Goal: Task Accomplishment & Management: Use online tool/utility

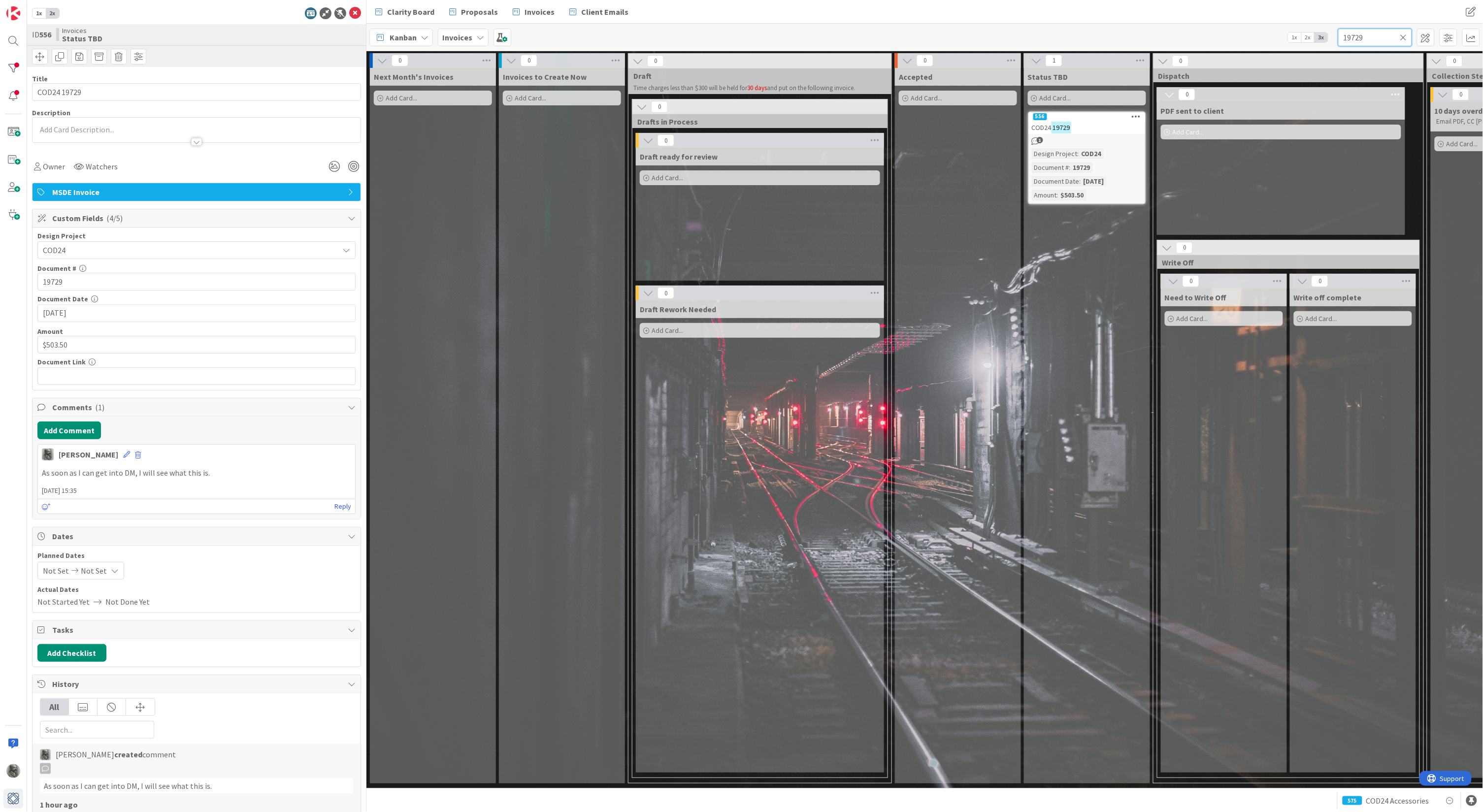
drag, startPoint x: 1363, startPoint y: 39, endPoint x: 1318, endPoint y: 39, distance: 45.0
click at [1318, 39] on div "Kanban Invoices 1x 2x 3x 19729" at bounding box center [924, 37] width 1116 height 27
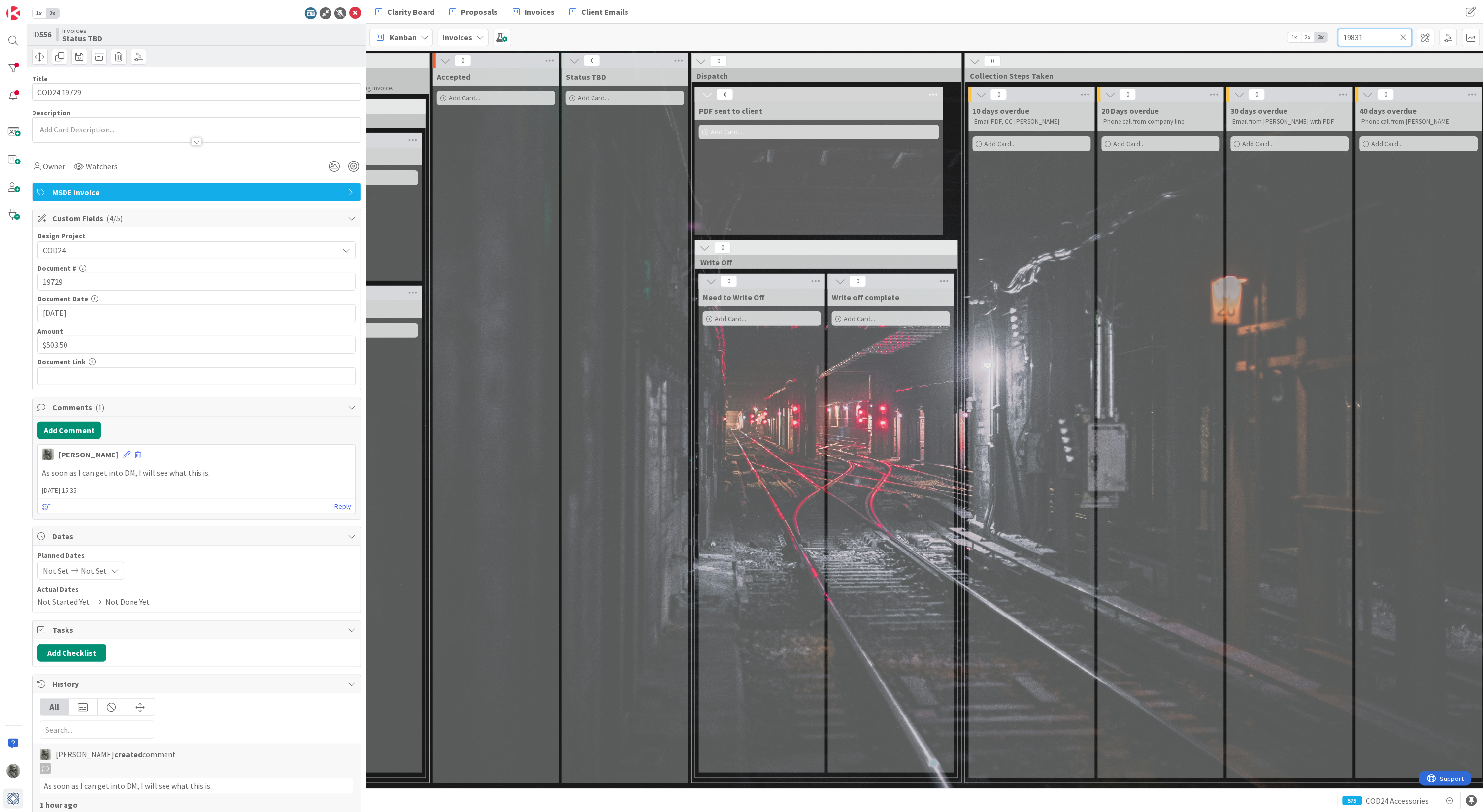
scroll to position [0, 468]
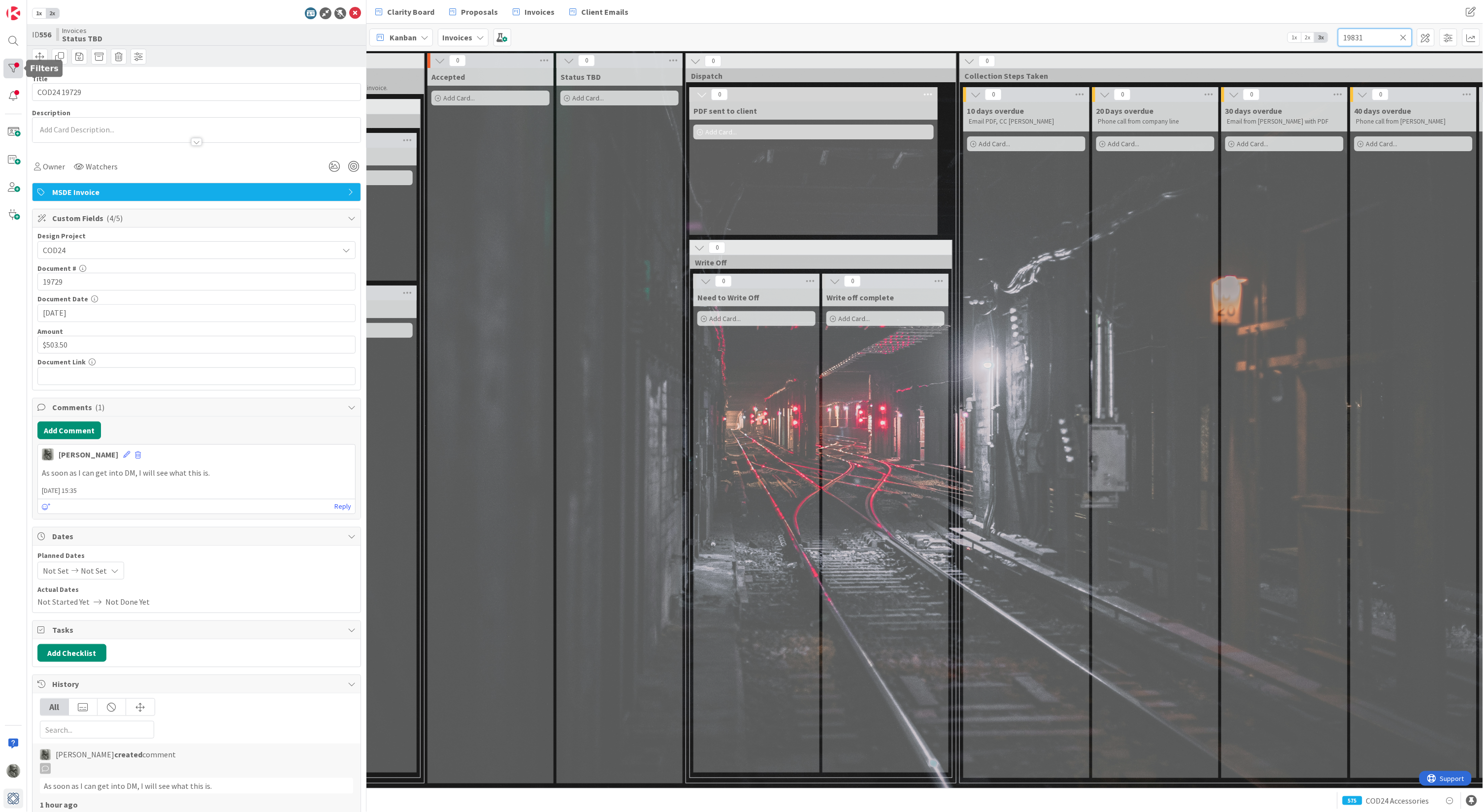
type input "19831"
click at [11, 70] on div at bounding box center [13, 68] width 20 height 20
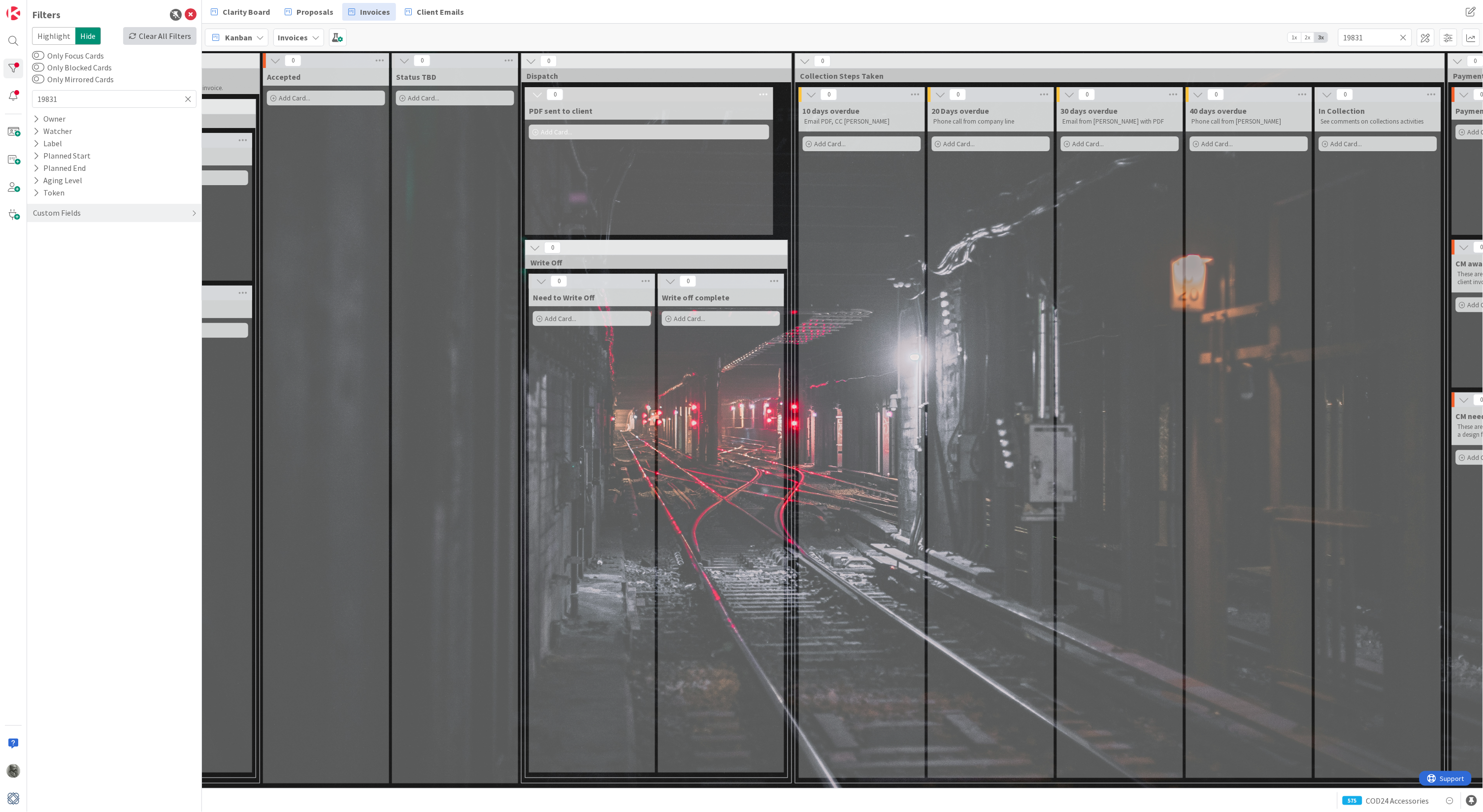
click at [161, 37] on div "Clear All Filters" at bounding box center [160, 36] width 74 height 18
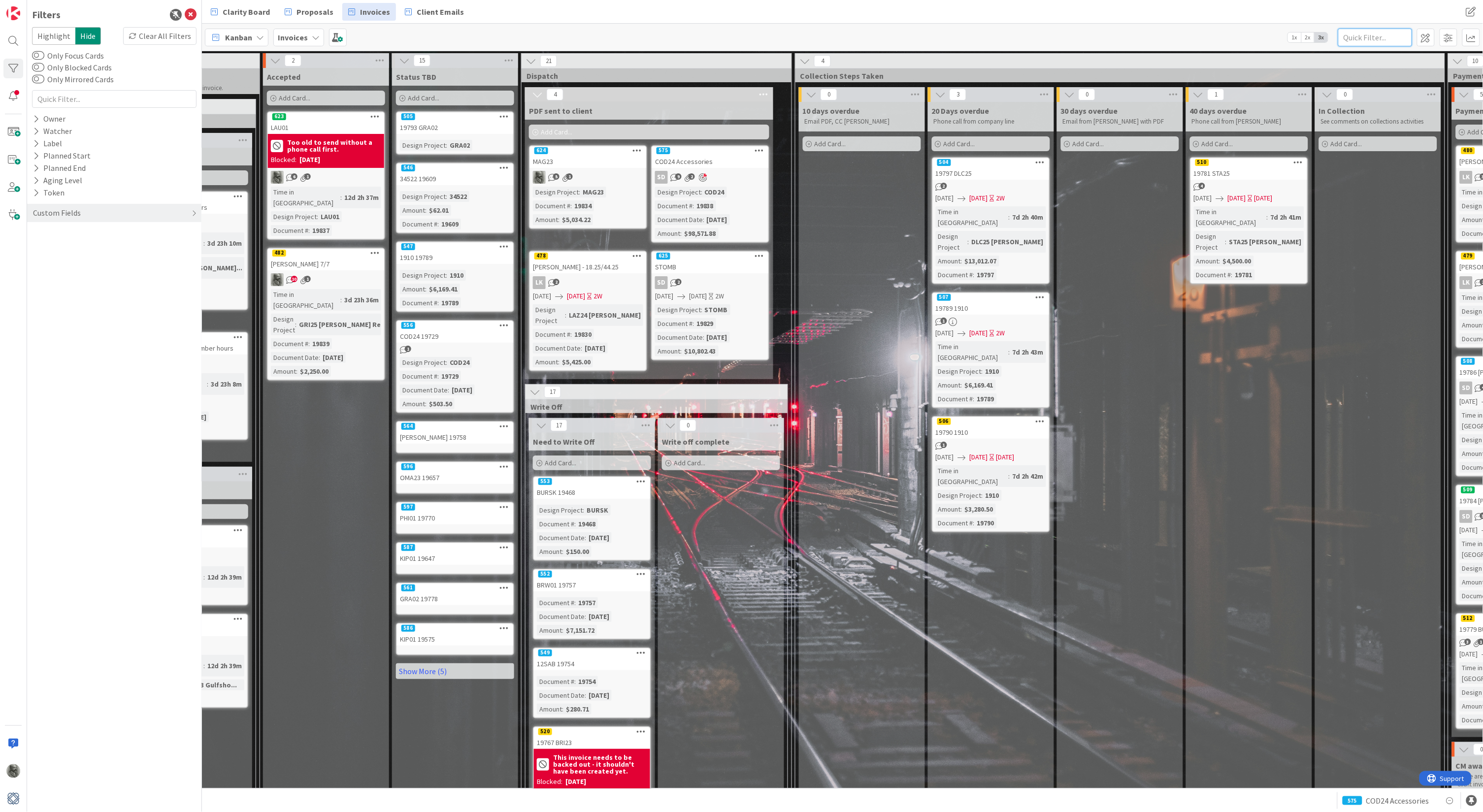
click at [1372, 37] on input "text" at bounding box center [1375, 37] width 74 height 18
type input "19831"
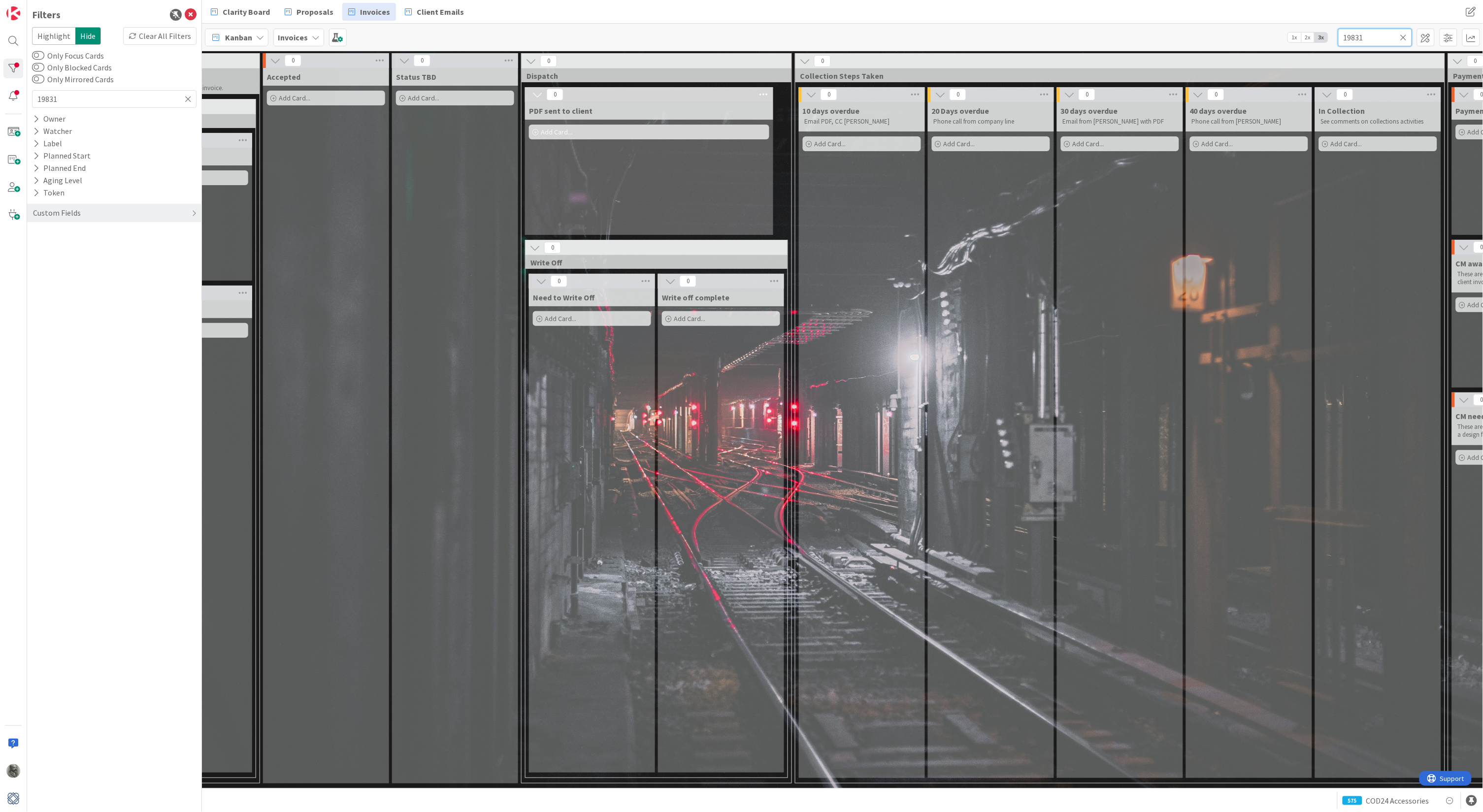
drag, startPoint x: 1377, startPoint y: 37, endPoint x: 1320, endPoint y: 36, distance: 57.0
click at [1320, 36] on div "Kanban Invoices 1x 2x 3x 19831" at bounding box center [843, 37] width 1281 height 27
click at [1320, 36] on span "3x" at bounding box center [1321, 37] width 13 height 10
drag, startPoint x: 1371, startPoint y: 37, endPoint x: 1308, endPoint y: 36, distance: 63.0
click at [1308, 36] on div "Kanban Invoices 1x 2x 3x 19831" at bounding box center [843, 37] width 1281 height 27
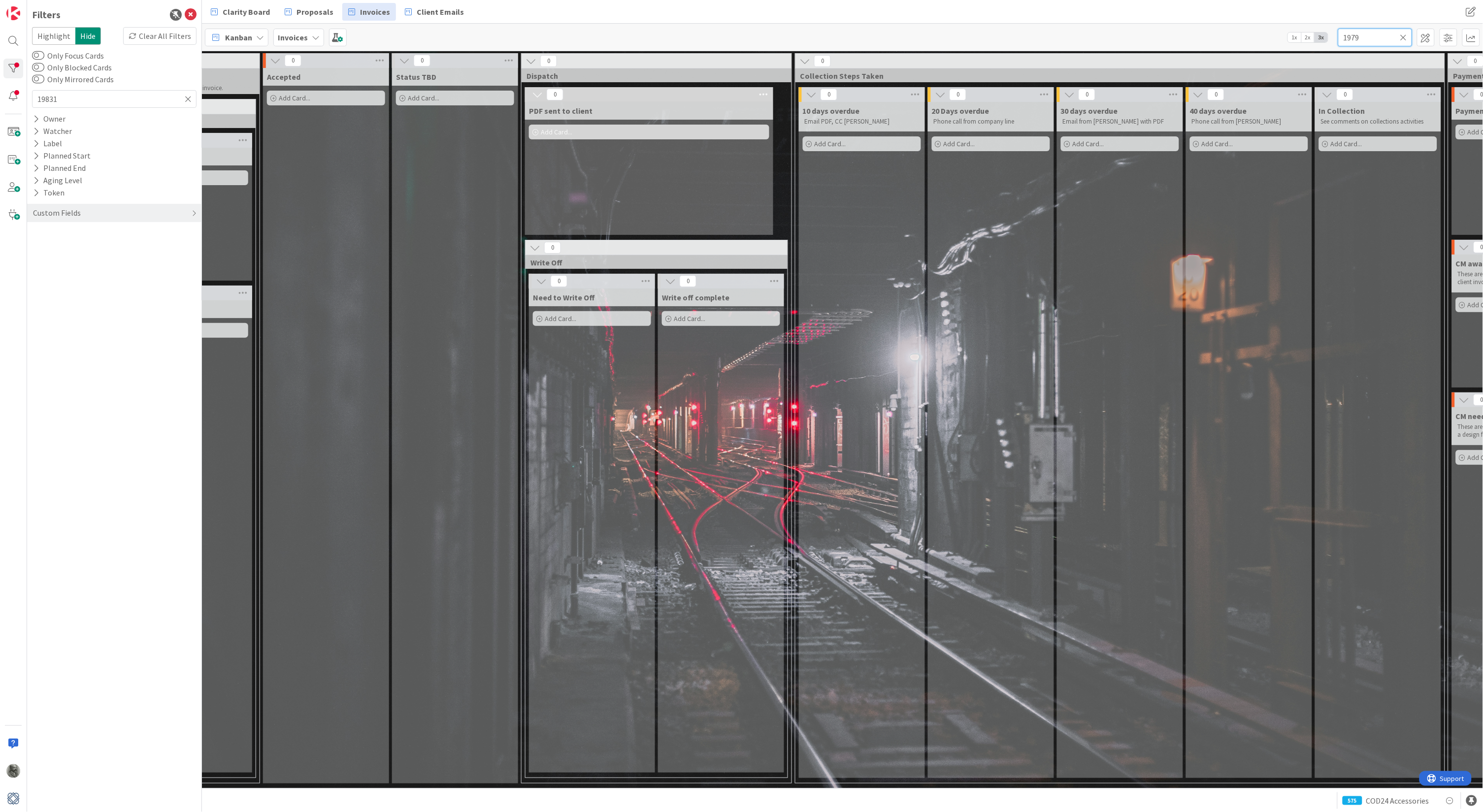
type input "19797"
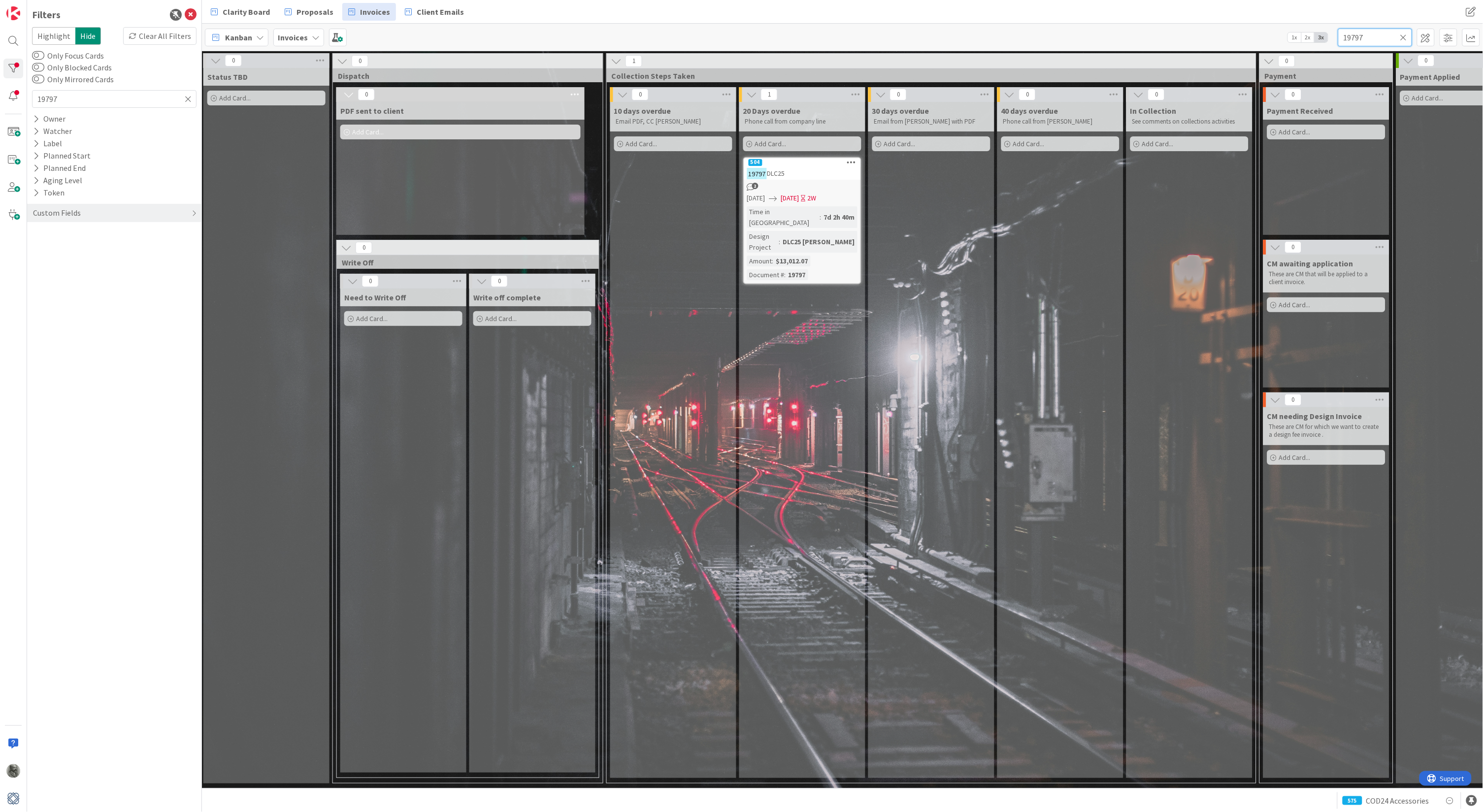
scroll to position [0, 669]
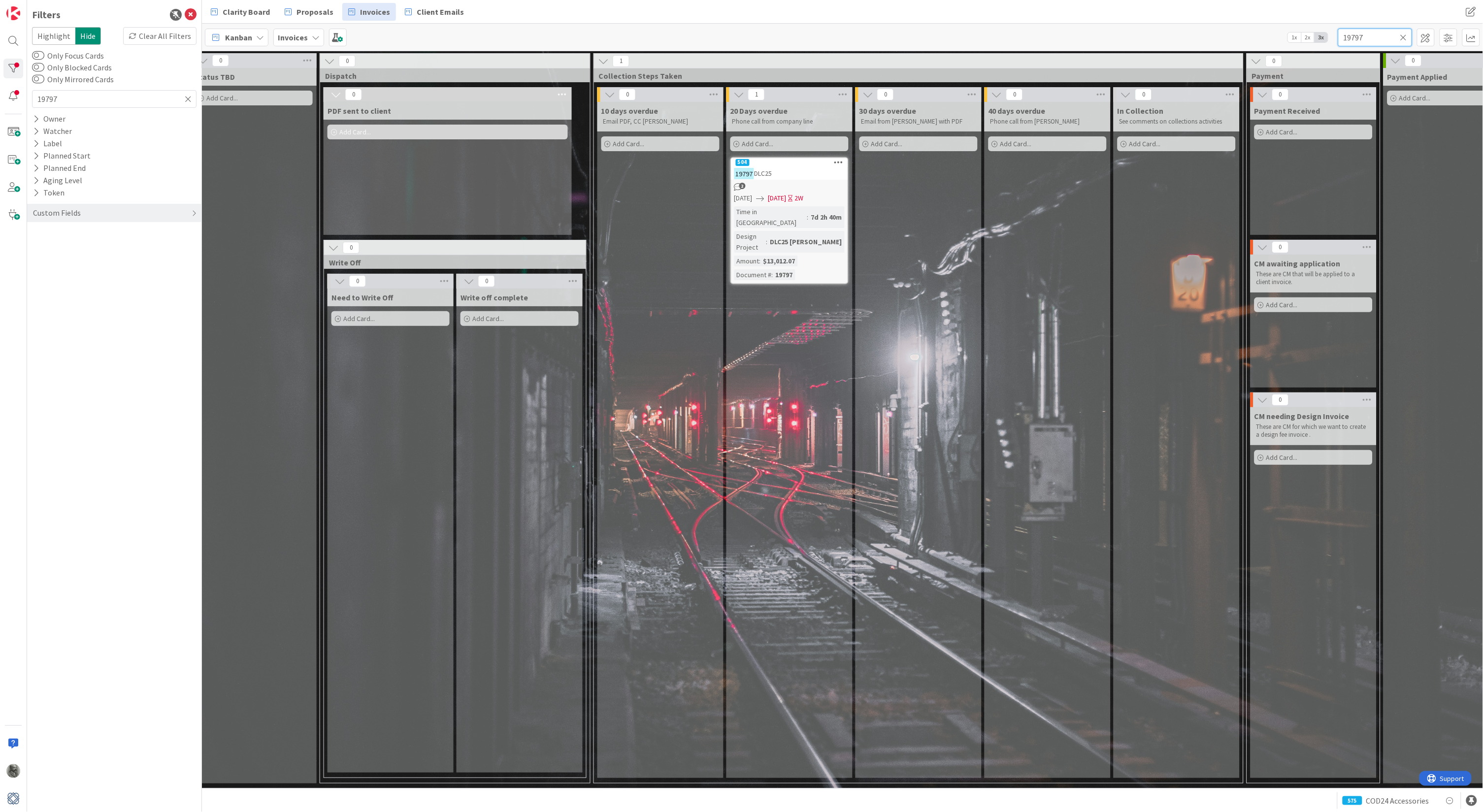
type input "19797"
click at [808, 169] on div "19797 DLC25" at bounding box center [790, 173] width 116 height 13
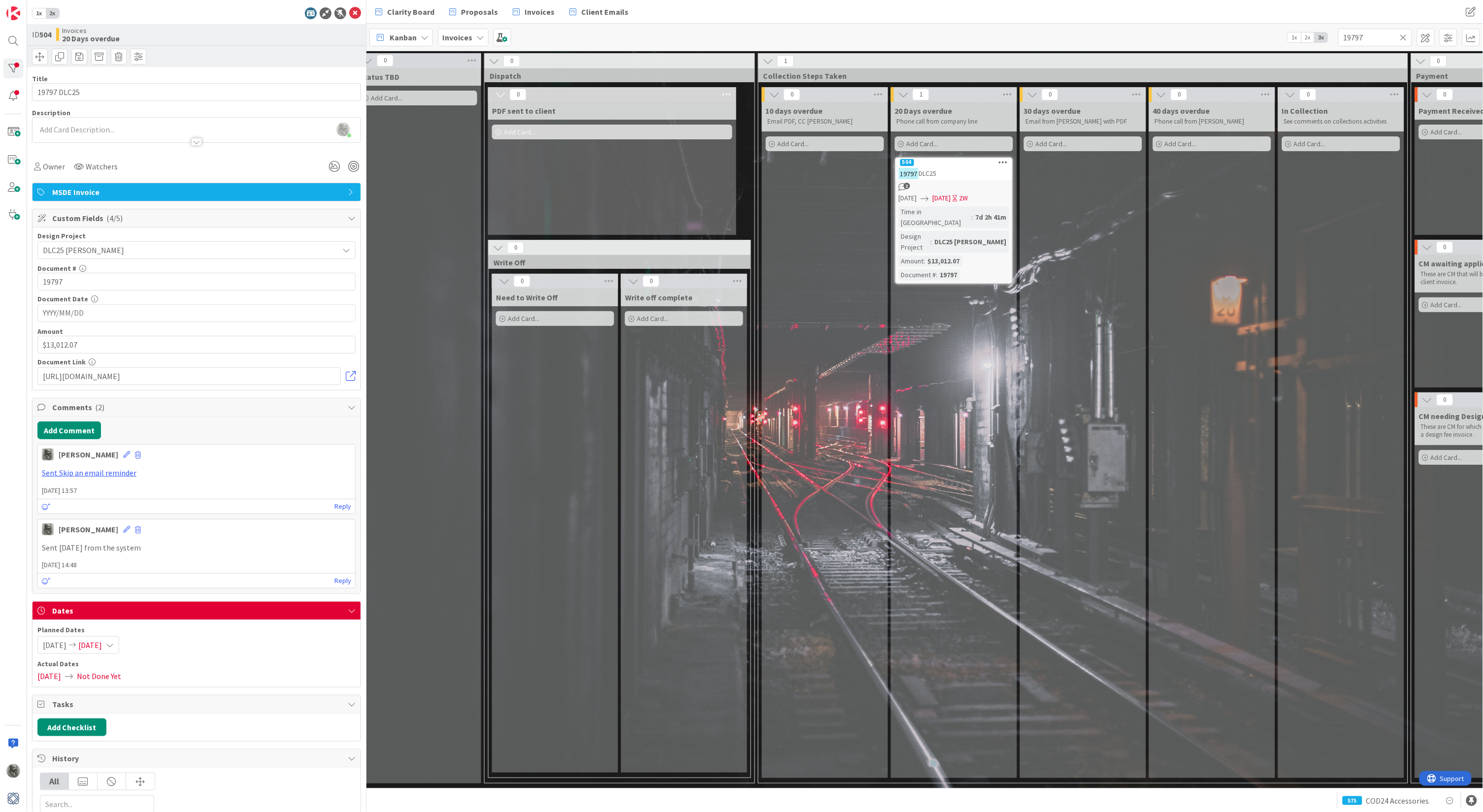
click at [1264, 1] on div "Clarity Board Proposals Invoices Client Emails Clarity Board Proposals Invoices…" at bounding box center [924, 12] width 1116 height 24
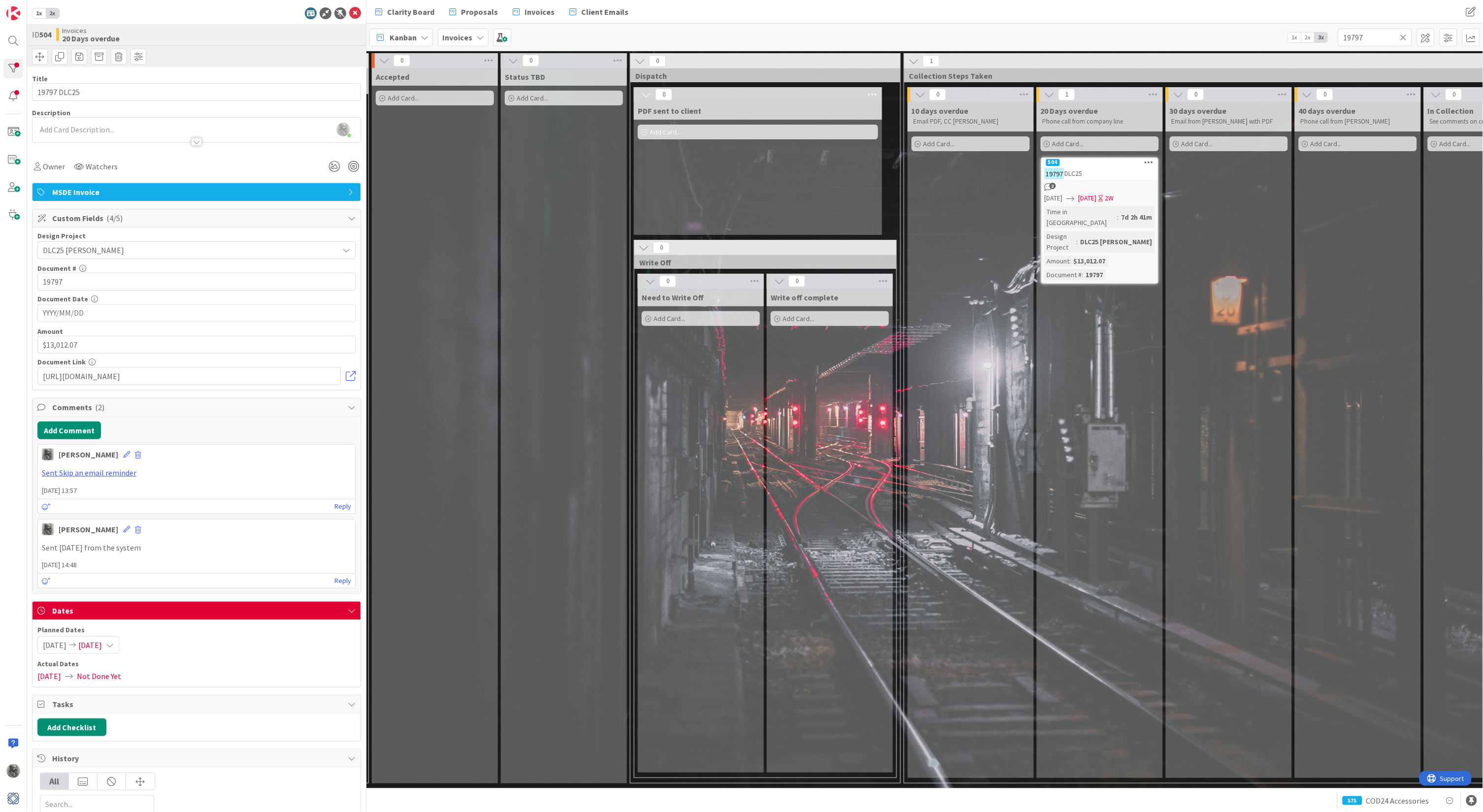
scroll to position [0, 523]
click at [469, 11] on span "Proposals" at bounding box center [479, 12] width 37 height 12
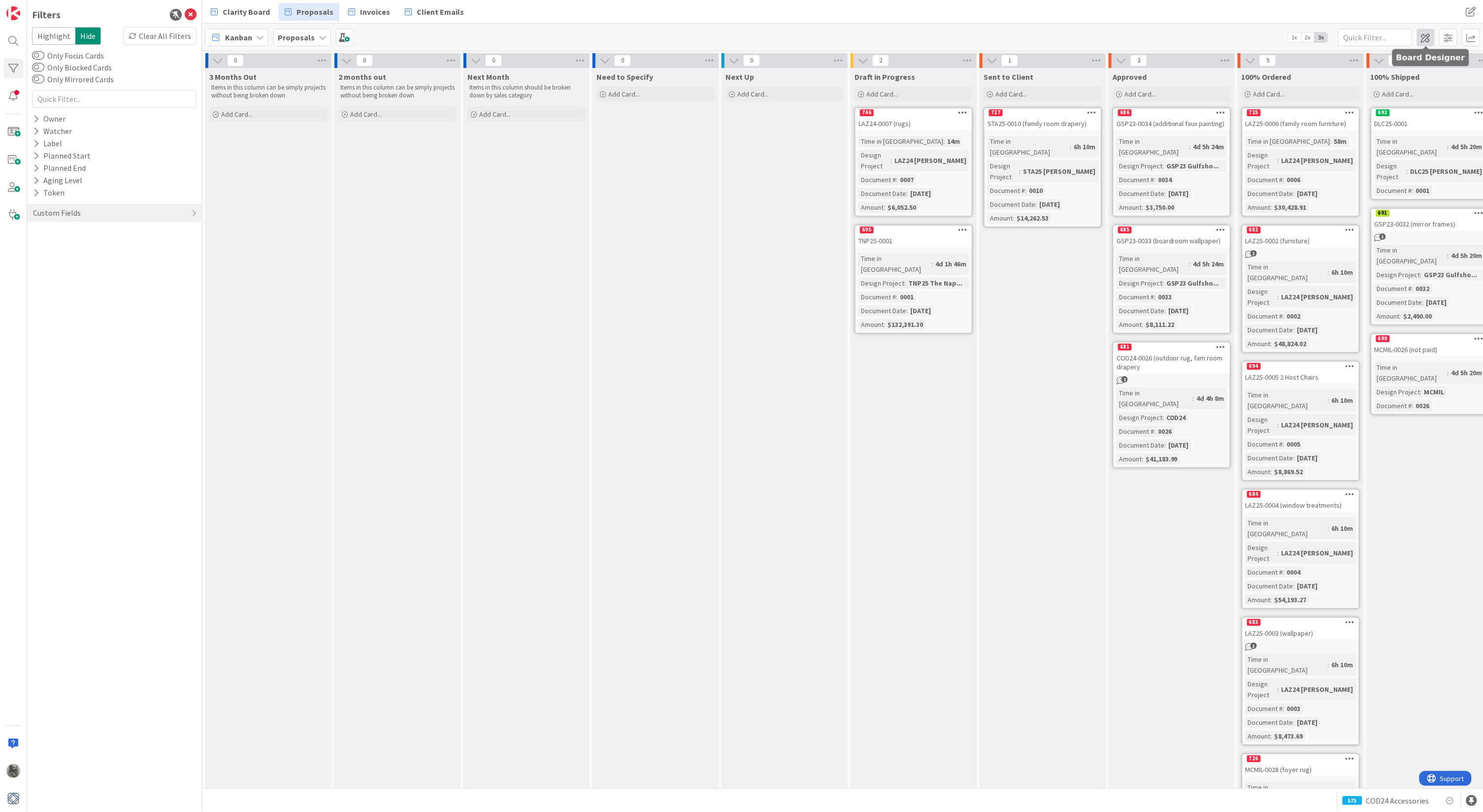
click at [1424, 35] on span at bounding box center [1426, 37] width 18 height 18
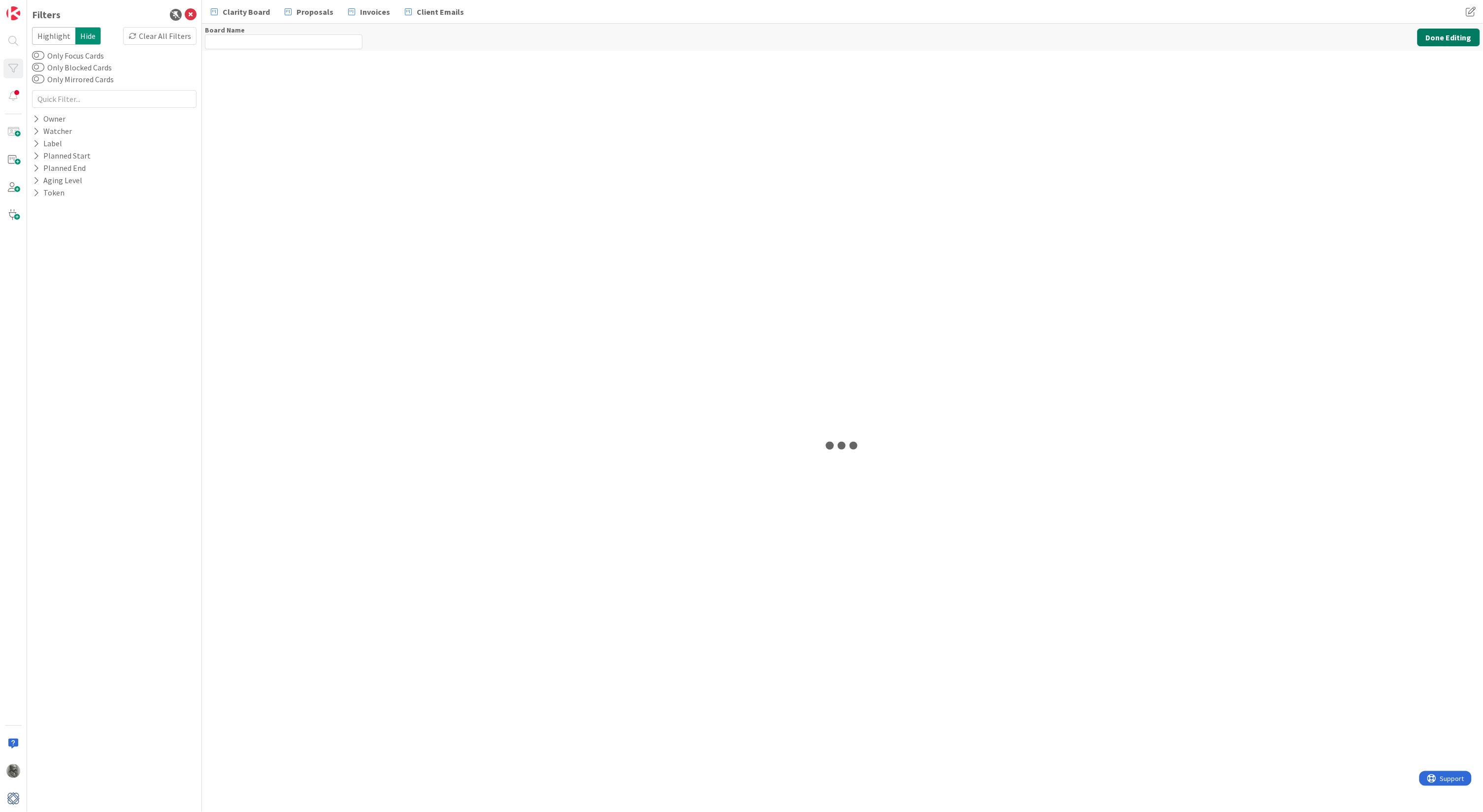
type input "Proposals"
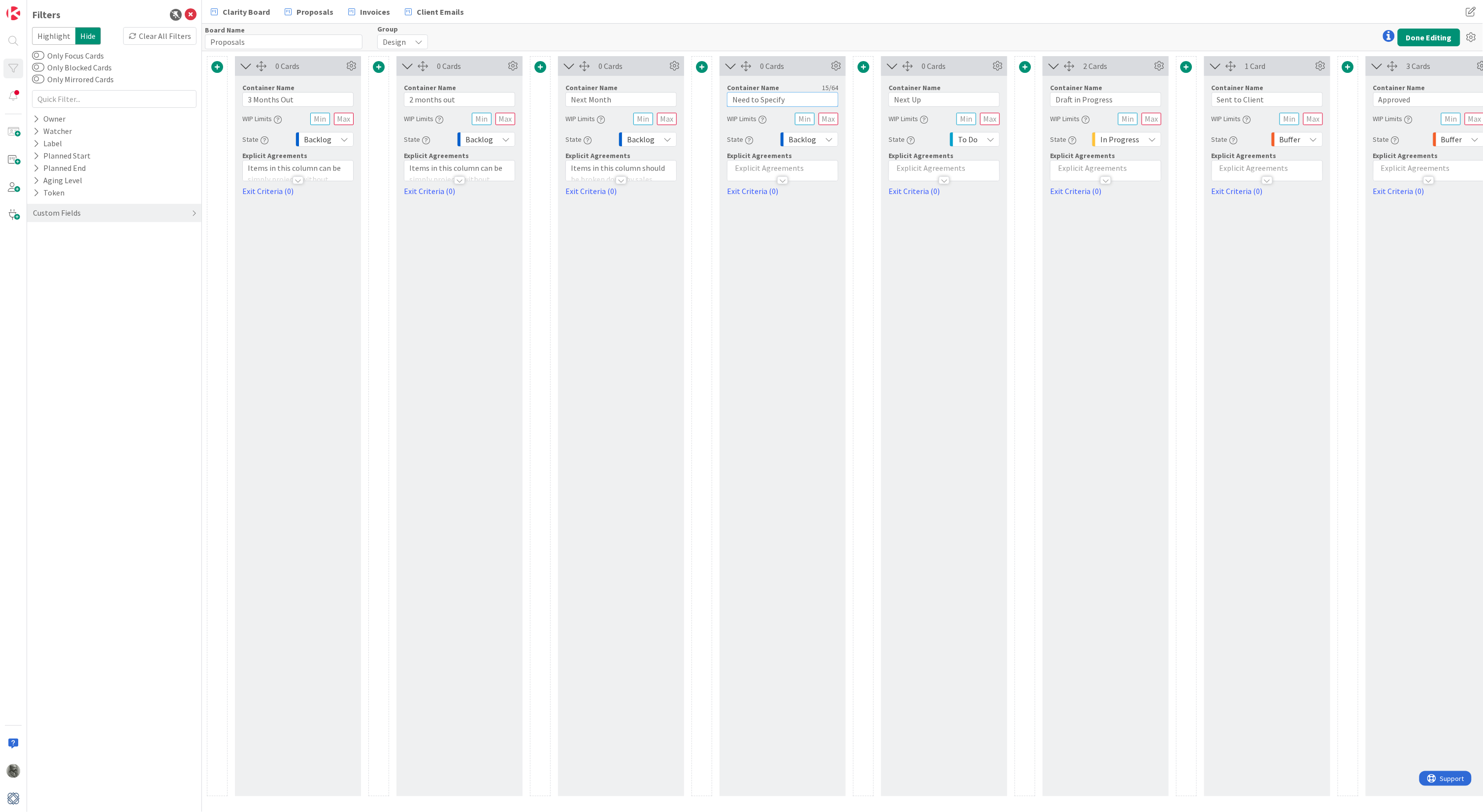
click at [743, 100] on input "Need to Specify" at bounding box center [782, 99] width 111 height 15
type input "Ready to Specify"
drag, startPoint x: 1430, startPoint y: 5, endPoint x: 1424, endPoint y: 38, distance: 33.5
click at [1424, 38] on button "Done Editing" at bounding box center [1429, 37] width 62 height 18
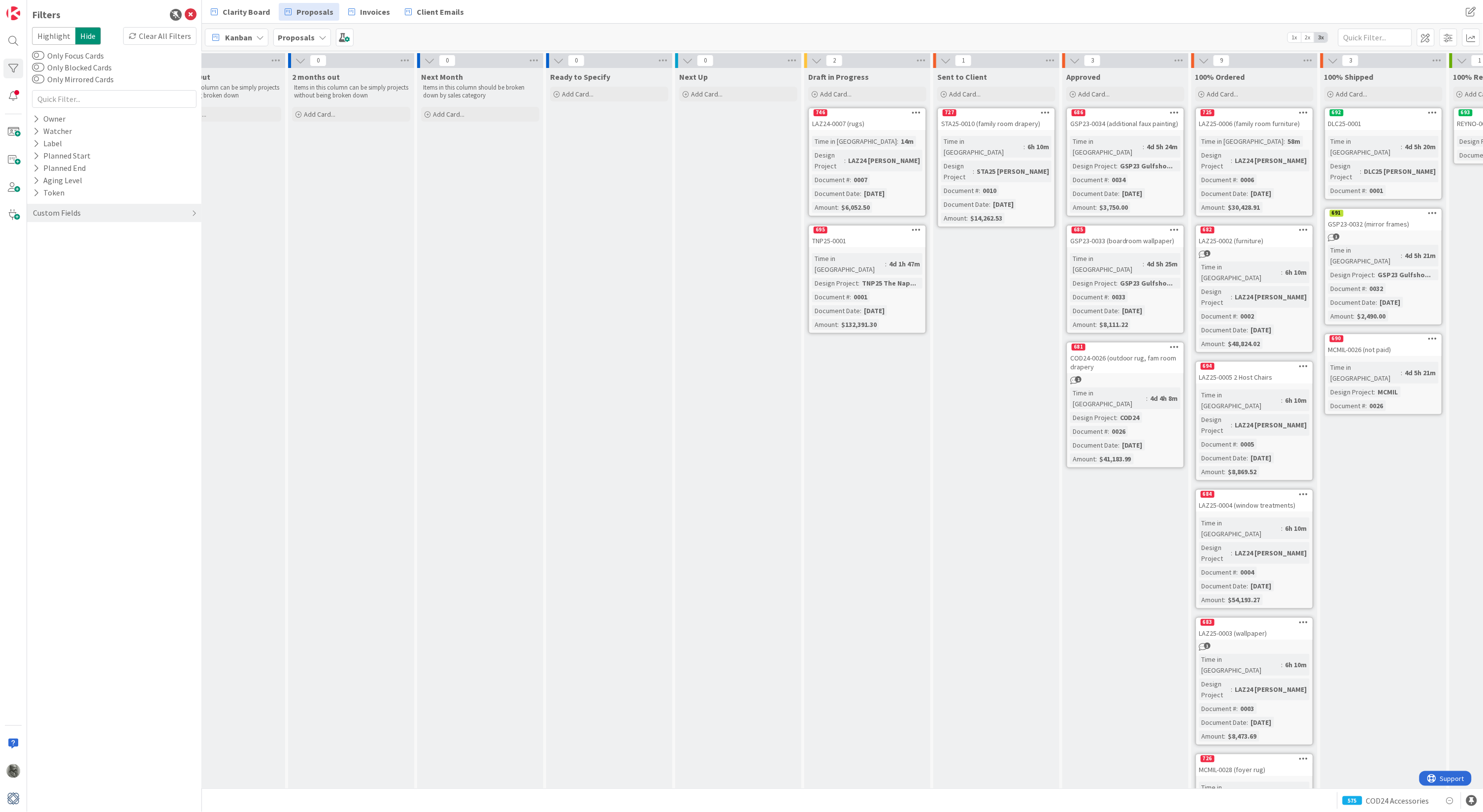
scroll to position [0, 53]
